Goal: Task Accomplishment & Management: Manage account settings

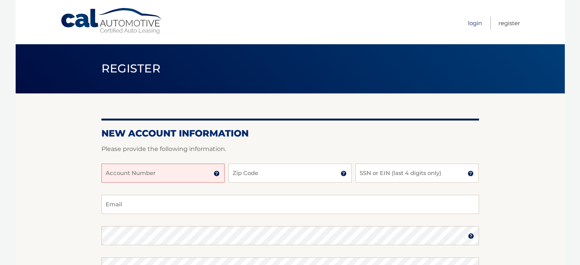
click at [474, 27] on link "Login" at bounding box center [475, 23] width 14 height 13
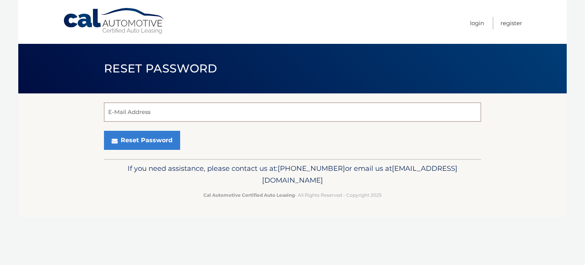
click at [215, 114] on input "E-Mail Address" at bounding box center [292, 112] width 377 height 19
type input "[EMAIL_ADDRESS][DOMAIN_NAME]"
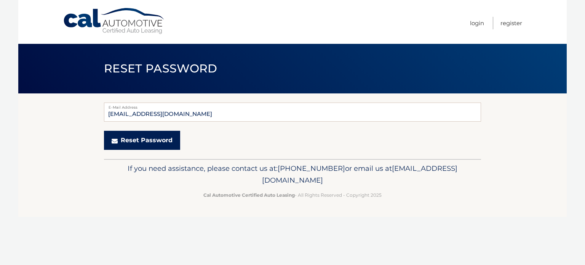
click at [160, 141] on button "Reset Password" at bounding box center [142, 140] width 76 height 19
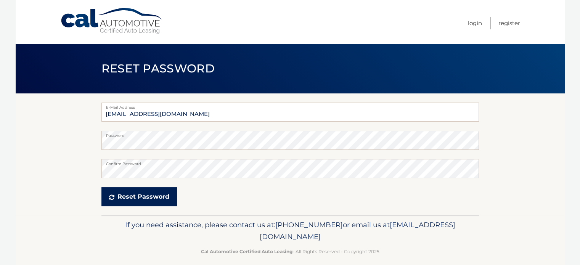
click at [131, 195] on button "Reset Password" at bounding box center [138, 196] width 75 height 19
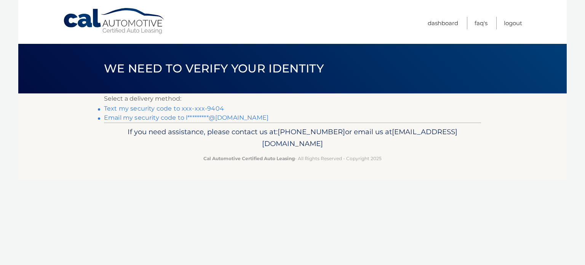
click at [143, 117] on link "Email my security code to l*********@yahoo.com" at bounding box center [186, 117] width 165 height 7
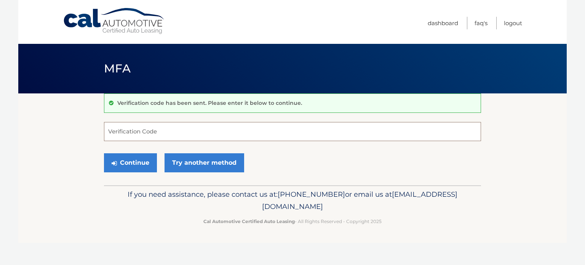
click at [207, 123] on input "Verification Code" at bounding box center [292, 131] width 377 height 19
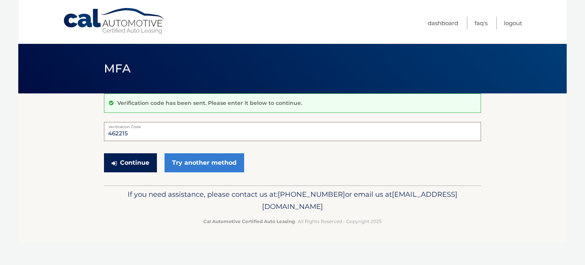
type input "462215"
click at [146, 160] on button "Continue" at bounding box center [130, 162] width 53 height 19
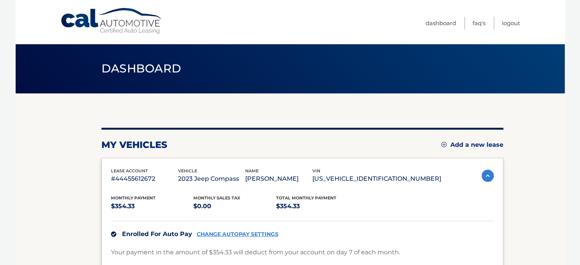
scroll to position [167, 0]
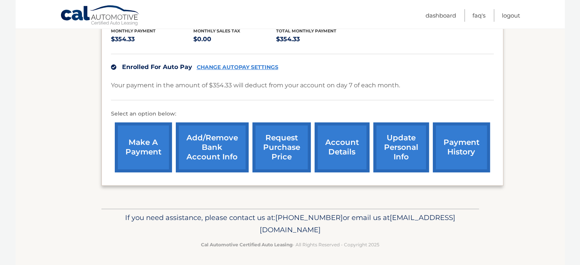
click at [385, 153] on link "update personal info" at bounding box center [401, 147] width 56 height 50
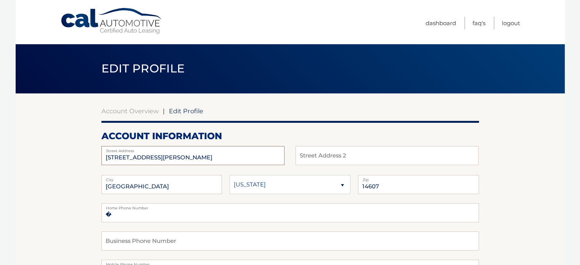
click at [199, 161] on input "235 ALEXANDER ST" at bounding box center [192, 155] width 183 height 19
type input "2"
type input "3556 Iroquois Rd"
click at [201, 183] on input "ROCHESTER" at bounding box center [161, 184] width 121 height 19
type input "R"
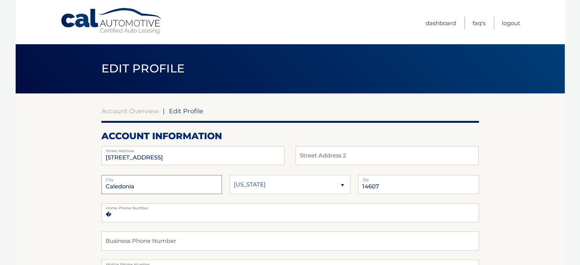
type input "Caledonia"
type input "14423"
click at [202, 232] on input "text" at bounding box center [289, 240] width 377 height 19
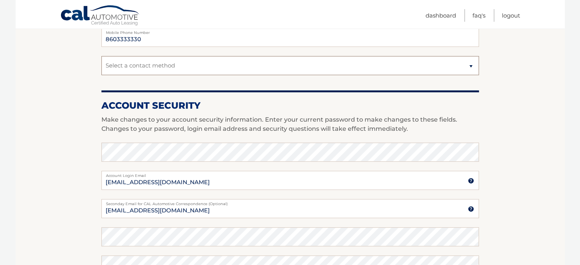
click at [186, 64] on select "Select a contact method Mobile Home" at bounding box center [289, 65] width 377 height 19
select select "1"
click at [101, 56] on select "Select a contact method Mobile Home" at bounding box center [289, 65] width 377 height 19
click at [188, 43] on input "8603333330" at bounding box center [289, 37] width 377 height 19
type input "8"
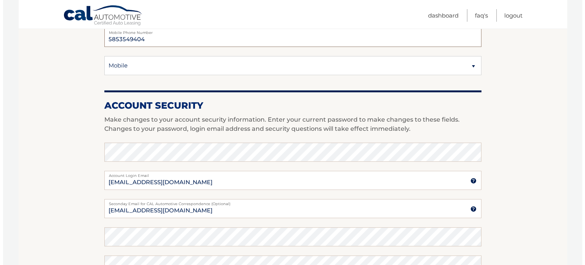
scroll to position [441, 0]
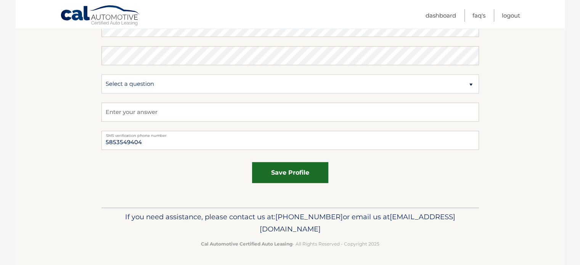
type input "5853549404"
click at [314, 175] on button "save profile" at bounding box center [290, 172] width 76 height 21
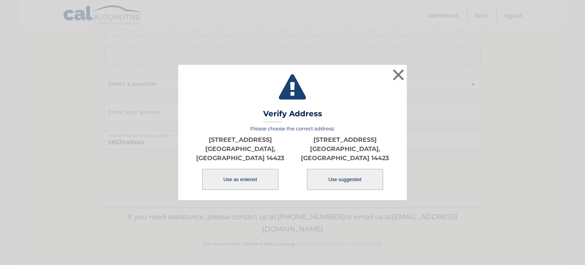
click at [360, 175] on button "Use suggested" at bounding box center [345, 179] width 76 height 21
type input "[STREET_ADDRESS]"
type input "CALEDONIA"
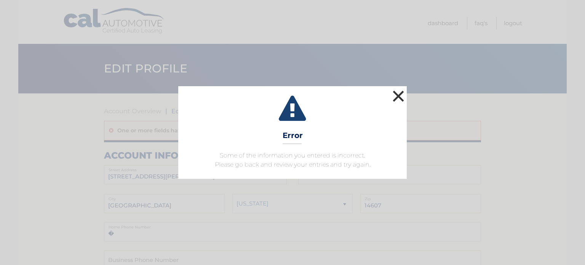
click at [391, 97] on button "×" at bounding box center [398, 95] width 15 height 15
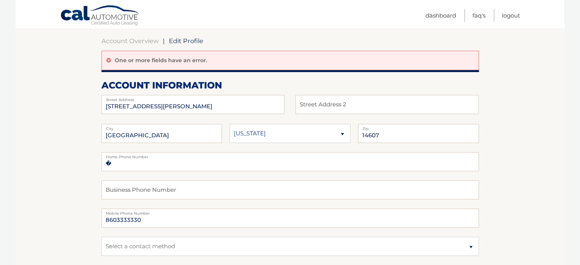
scroll to position [76, 0]
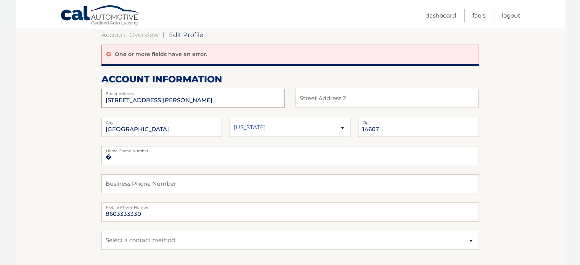
click at [207, 99] on input "[STREET_ADDRESS][PERSON_NAME]" at bounding box center [192, 98] width 183 height 19
type input "2"
type input "[STREET_ADDRESS]"
click at [165, 129] on input "[GEOGRAPHIC_DATA]" at bounding box center [161, 127] width 121 height 19
type input "R"
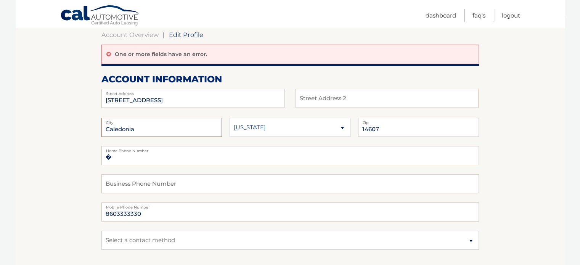
type input "Caledonia"
type input "14423"
click at [579, 179] on body "Cal Automotive Menu Dashboard FAQ's Logout | Zip" at bounding box center [290, 56] width 580 height 265
click at [157, 214] on input "8603333330" at bounding box center [289, 211] width 377 height 19
type input "8"
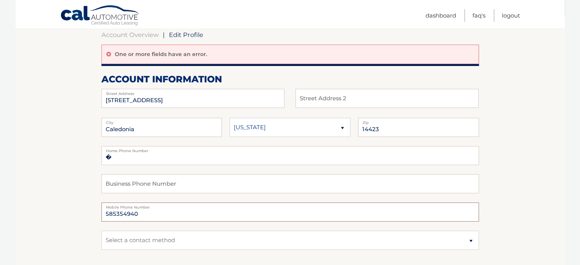
type input "5853549404"
type input "Apt 107"
type input "5853549404"
click at [327, 103] on input "Apt 107" at bounding box center [386, 98] width 183 height 19
type input "A"
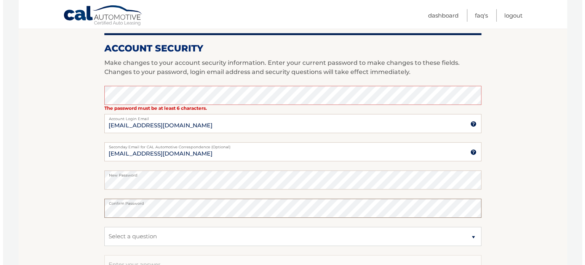
scroll to position [460, 0]
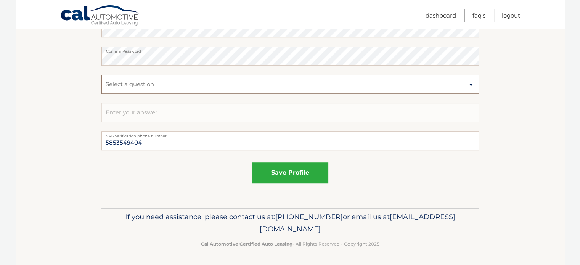
click at [278, 82] on select "Select a question What was the name of your elementary school? What is your mot…" at bounding box center [289, 84] width 377 height 19
select select "2"
click at [101, 75] on select "Select a question What was the name of your elementary school? What is your mot…" at bounding box center [289, 84] width 377 height 19
click at [197, 113] on input "text" at bounding box center [289, 112] width 377 height 19
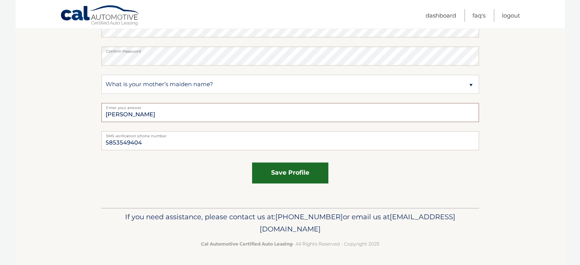
type input "Nadeau"
click at [256, 177] on button "save profile" at bounding box center [290, 172] width 76 height 21
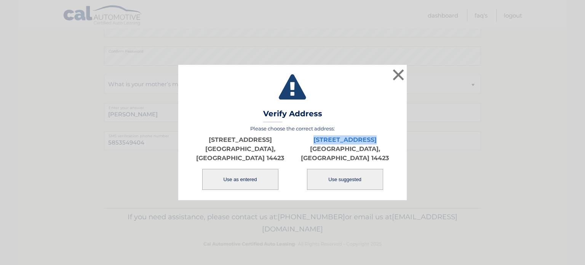
drag, startPoint x: 457, startPoint y: 148, endPoint x: 258, endPoint y: 179, distance: 201.6
click at [258, 179] on div "× Validating Verify Address Please choose the correct address: 3556 IROQUOIS RD…" at bounding box center [292, 133] width 579 height 136
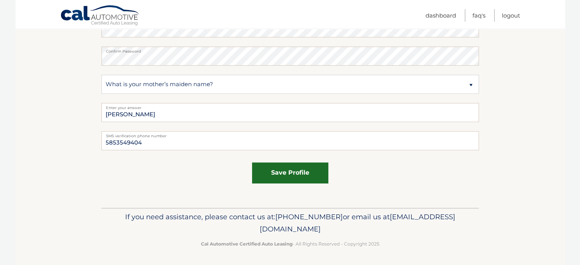
click at [258, 179] on button "save profile" at bounding box center [290, 172] width 76 height 21
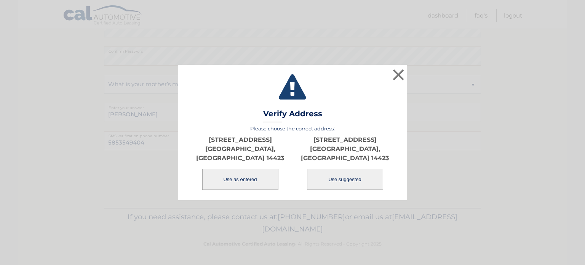
click at [258, 179] on button "Use as entered" at bounding box center [240, 179] width 76 height 21
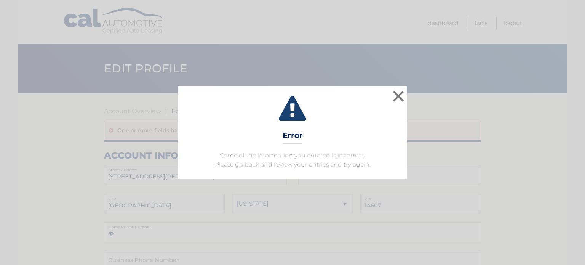
click at [368, 65] on div "× Error Some of the information you entered is incorrect. Please go back and re…" at bounding box center [292, 132] width 585 height 265
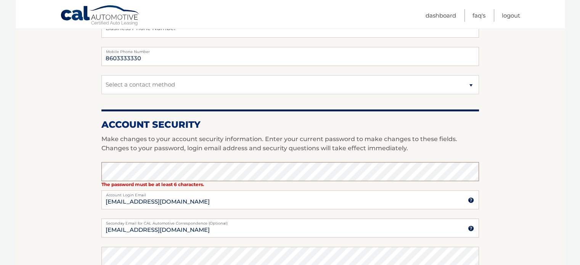
scroll to position [460, 0]
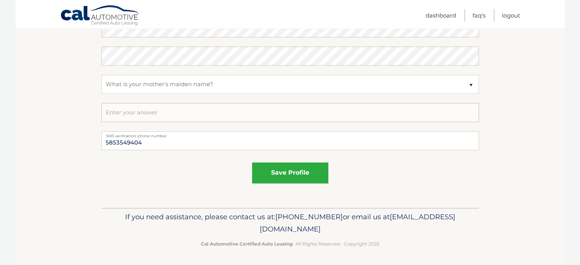
click at [180, 112] on input "text" at bounding box center [289, 112] width 377 height 19
type input "[PERSON_NAME]"
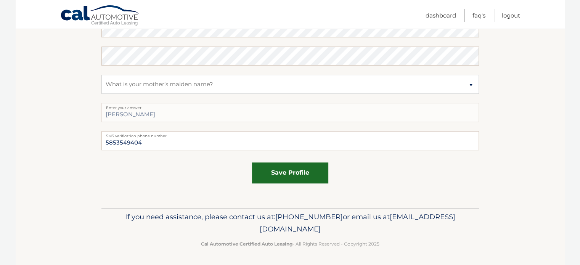
click at [284, 179] on button "save profile" at bounding box center [290, 172] width 76 height 21
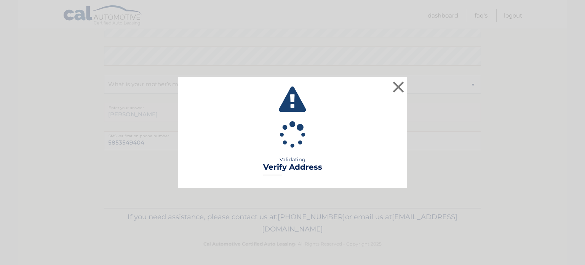
click at [556, 64] on div "× Validating Verify Address Loading..." at bounding box center [292, 132] width 585 height 265
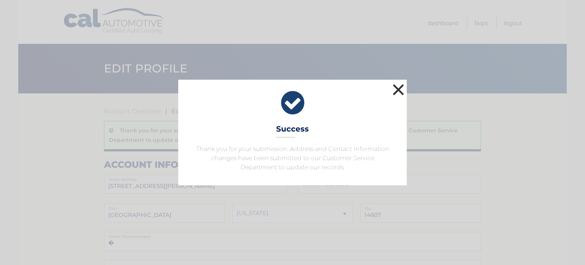
click at [401, 86] on button "×" at bounding box center [398, 89] width 15 height 15
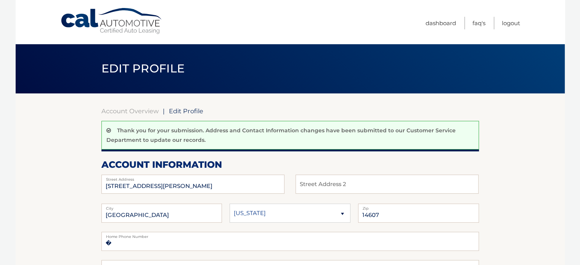
click at [189, 114] on span "Edit Profile" at bounding box center [186, 111] width 34 height 8
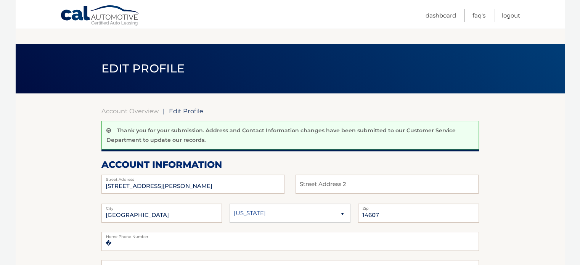
scroll to position [232, 0]
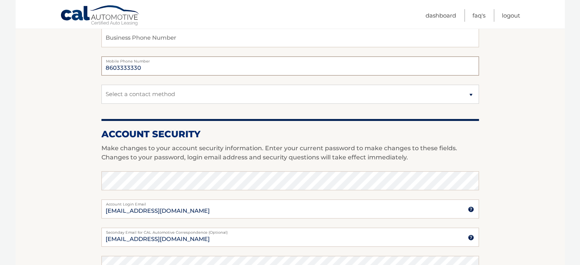
click at [218, 70] on input "8603333330" at bounding box center [289, 65] width 377 height 19
type input "8"
type input "5853549404"
click at [97, 91] on section "Account Overview | Edit Profile Thank you for your submission. Address and Cont…" at bounding box center [290, 153] width 549 height 583
click at [139, 91] on select "Select a contact method Mobile Home" at bounding box center [289, 94] width 377 height 19
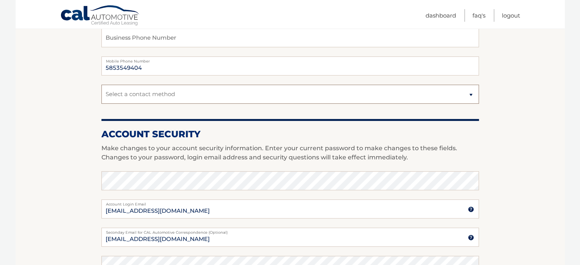
select select "1"
click at [101, 85] on select "Select a contact method Mobile Home" at bounding box center [289, 94] width 377 height 19
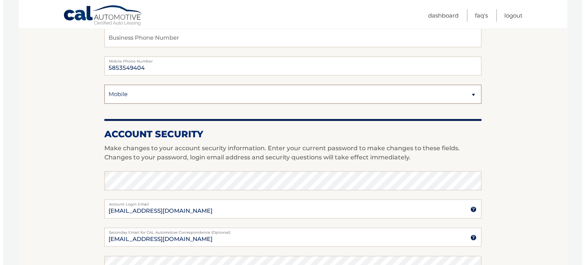
scroll to position [463, 0]
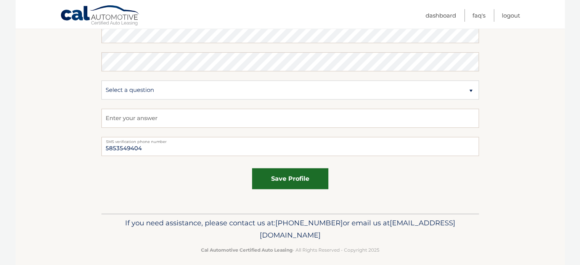
click at [294, 178] on button "save profile" at bounding box center [290, 178] width 76 height 21
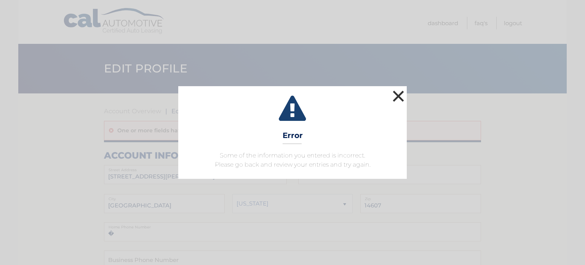
click at [397, 94] on button "×" at bounding box center [398, 95] width 15 height 15
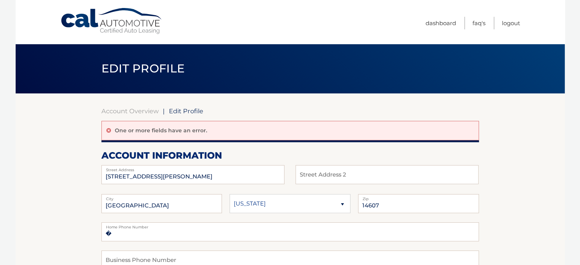
scroll to position [232, 0]
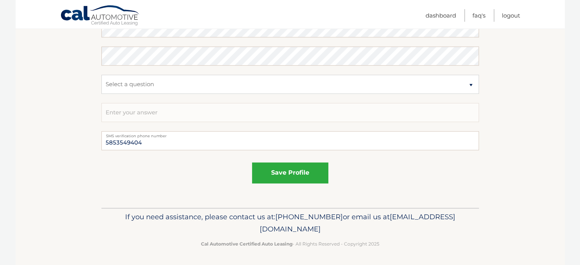
click at [329, 228] on span "[EMAIL_ADDRESS][DOMAIN_NAME]" at bounding box center [356, 222] width 195 height 21
click at [356, 229] on span "[EMAIL_ADDRESS][DOMAIN_NAME]" at bounding box center [356, 222] width 195 height 21
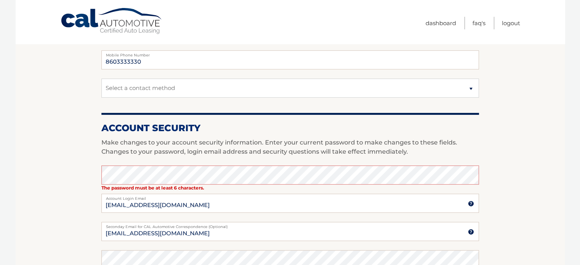
scroll to position [0, 0]
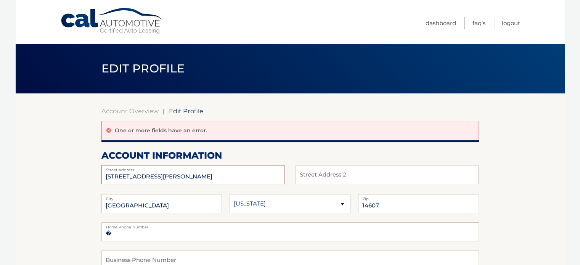
click at [257, 175] on input "235 ALEXANDER ST" at bounding box center [192, 174] width 183 height 19
type input "2"
type input "[STREET_ADDRESS]"
click at [174, 200] on label "City" at bounding box center [161, 197] width 121 height 6
click at [192, 208] on input "ROCHESTER" at bounding box center [161, 203] width 121 height 19
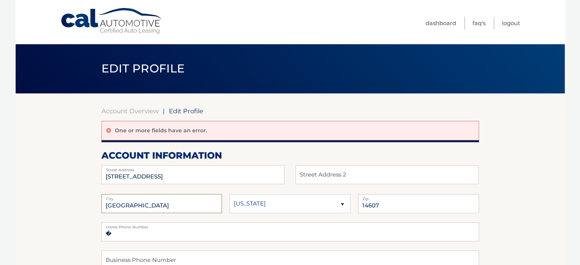
click at [192, 208] on input "ROCHESTER" at bounding box center [161, 203] width 121 height 19
type input "Caledonia"
type input "14423"
click at [579, 181] on body "Cal Automotive Menu Dashboard FAQ's Logout | Zip" at bounding box center [290, 132] width 580 height 265
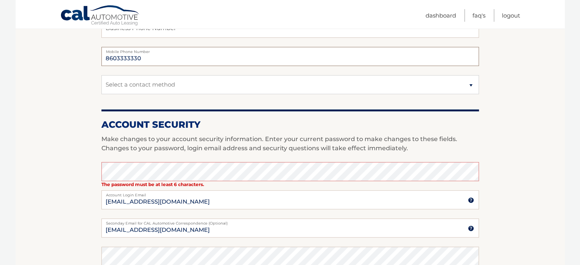
click at [163, 57] on input "8603333330" at bounding box center [289, 56] width 377 height 19
type input "8"
type input "5"
type input "("
type input "[PHONE_NUMBER]"
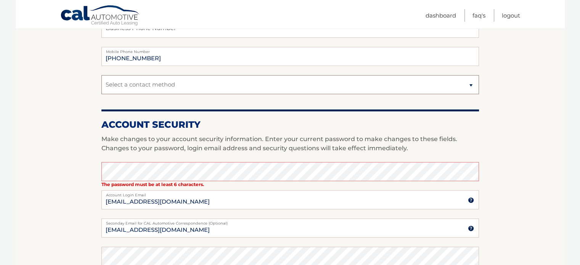
click at [164, 81] on select "Select a contact method Mobile Home" at bounding box center [289, 84] width 377 height 19
select select "1"
click at [101, 75] on select "Select a contact method Mobile Home" at bounding box center [289, 84] width 377 height 19
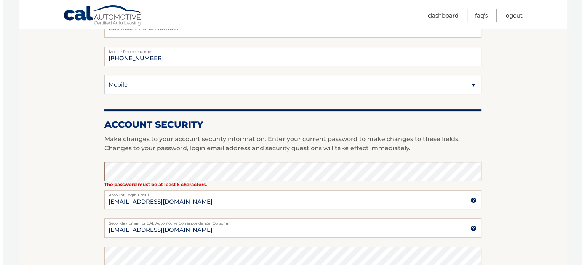
scroll to position [460, 0]
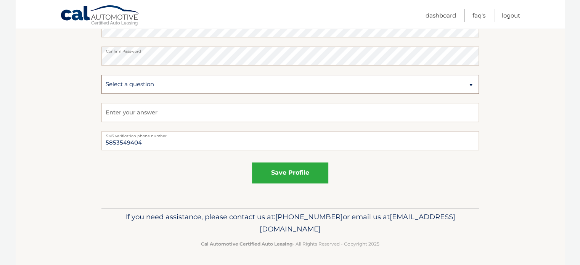
click at [160, 83] on select "Select a question What was the name of your elementary school? What is your mot…" at bounding box center [289, 84] width 377 height 19
select select "4"
click at [101, 75] on select "Select a question What was the name of your elementary school? What is your mot…" at bounding box center [289, 84] width 377 height 19
click at [156, 115] on input "text" at bounding box center [289, 112] width 377 height 19
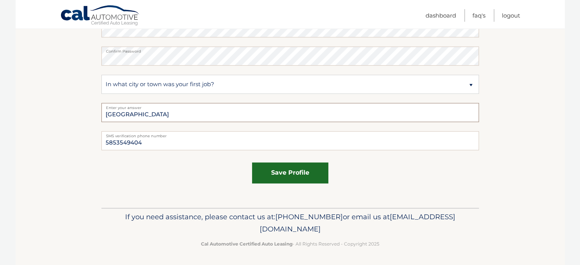
type input "Dansville"
click at [262, 178] on button "save profile" at bounding box center [290, 172] width 76 height 21
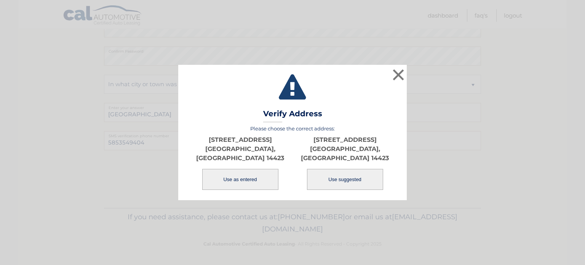
click at [314, 176] on button "Use suggested" at bounding box center [345, 179] width 76 height 21
type input "CALEDONIA"
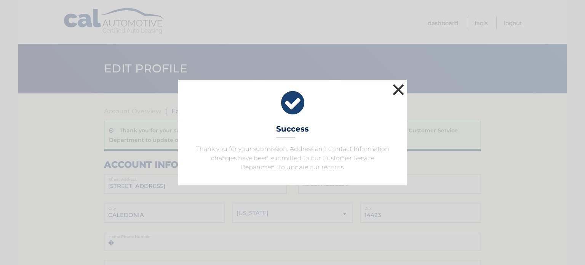
click at [396, 86] on button "×" at bounding box center [398, 89] width 15 height 15
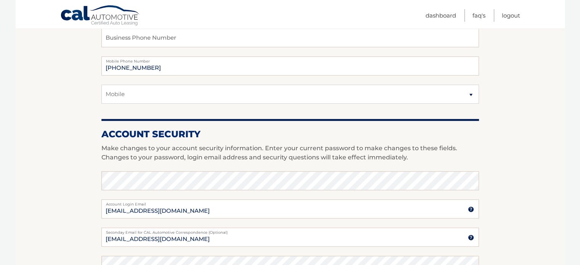
scroll to position [463, 0]
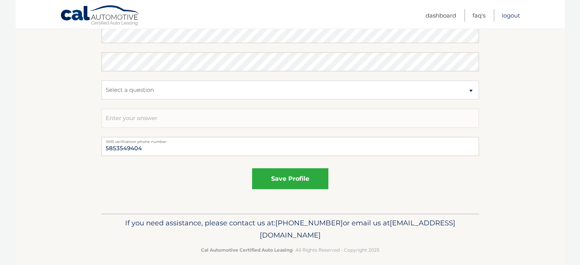
click at [513, 14] on link "Logout" at bounding box center [510, 15] width 18 height 13
